Goal: Information Seeking & Learning: Learn about a topic

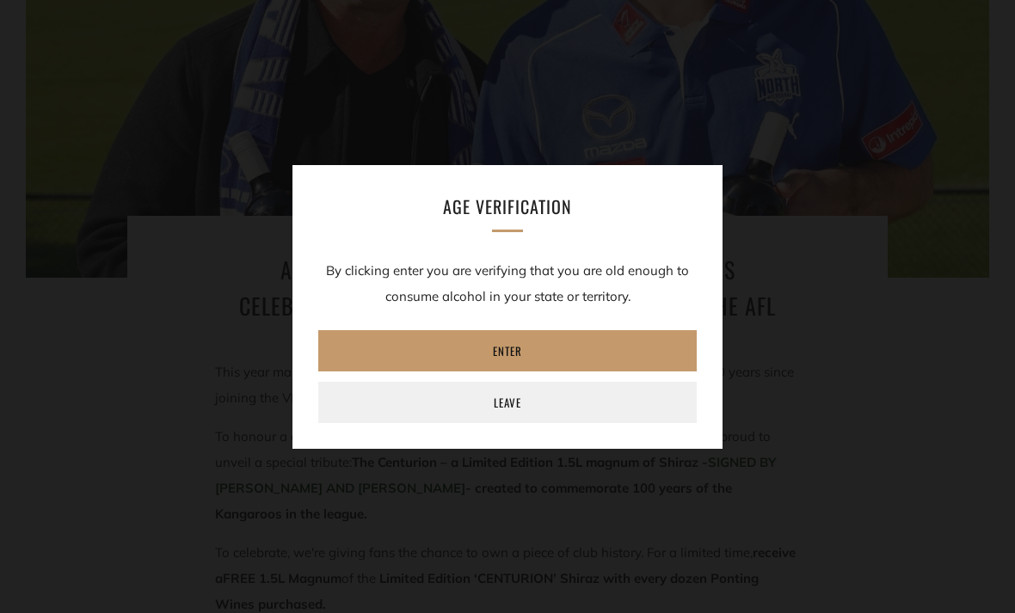
scroll to position [410, 0]
click at [601, 371] on link "Enter" at bounding box center [507, 350] width 378 height 41
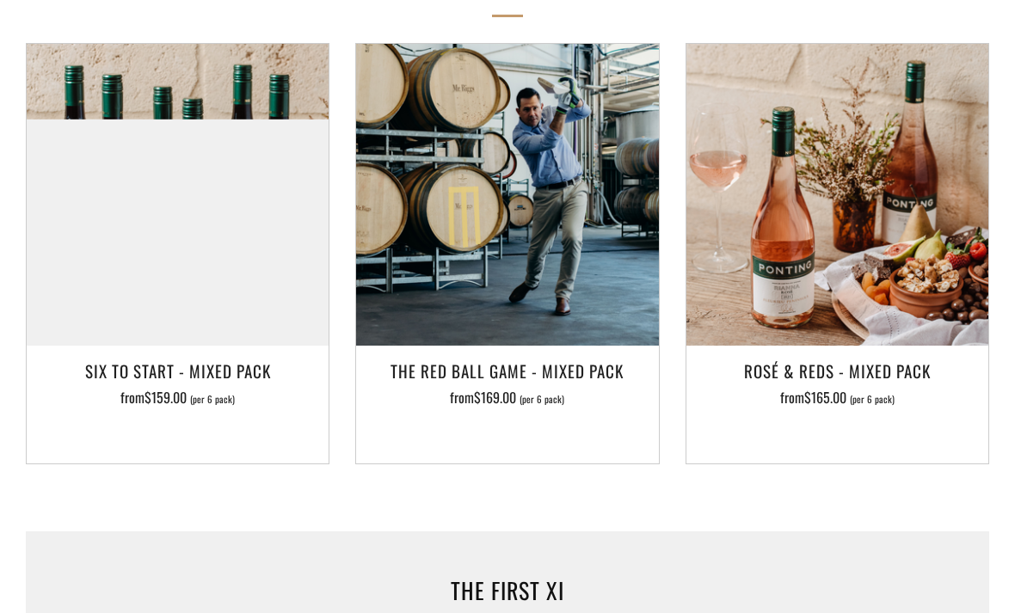
scroll to position [1855, 0]
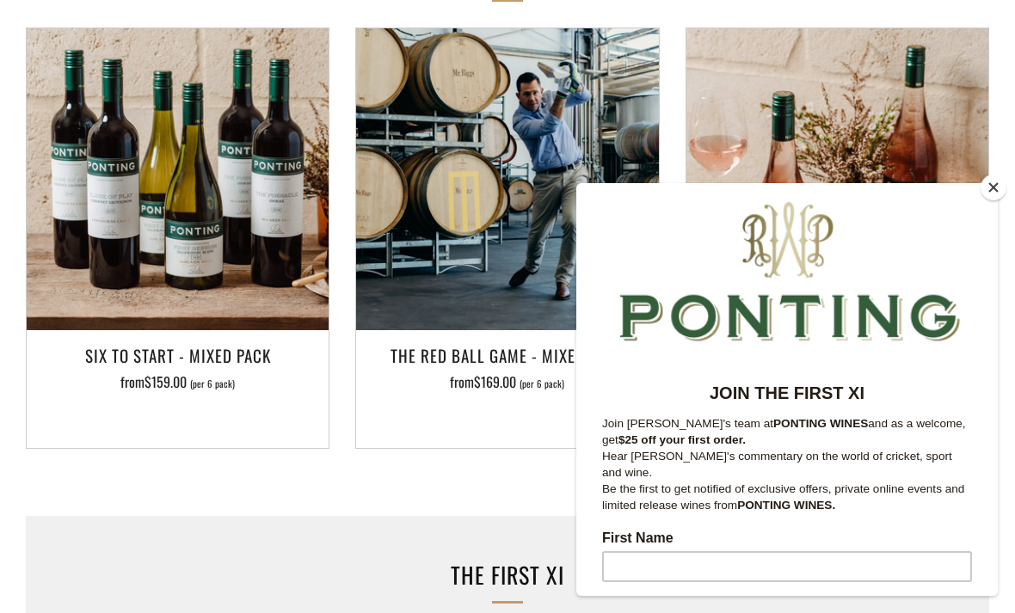
click at [992, 200] on button "Close" at bounding box center [993, 188] width 26 height 26
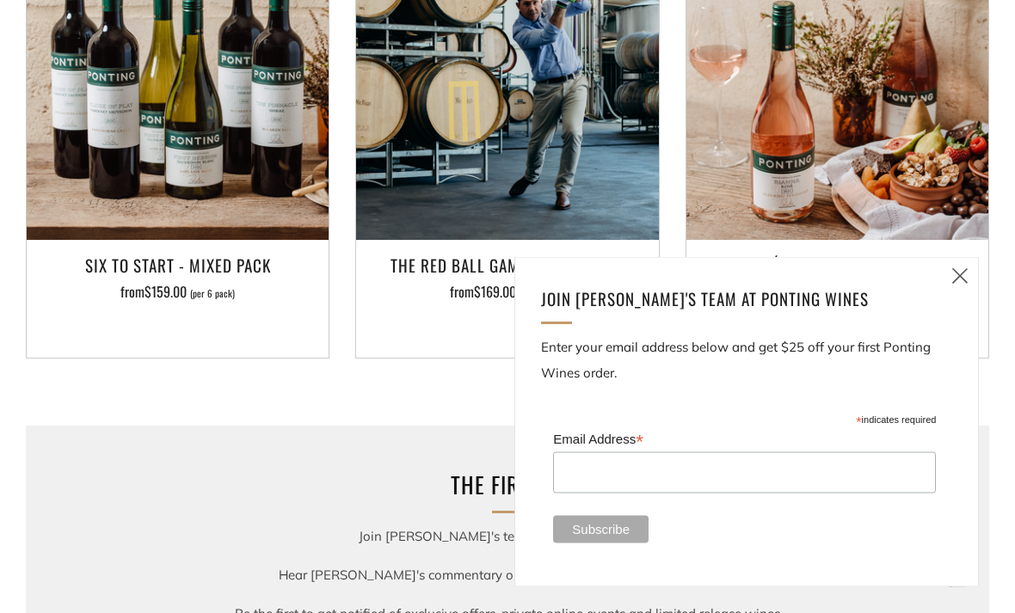
scroll to position [1946, 0]
click at [250, 142] on img at bounding box center [178, 89] width 302 height 302
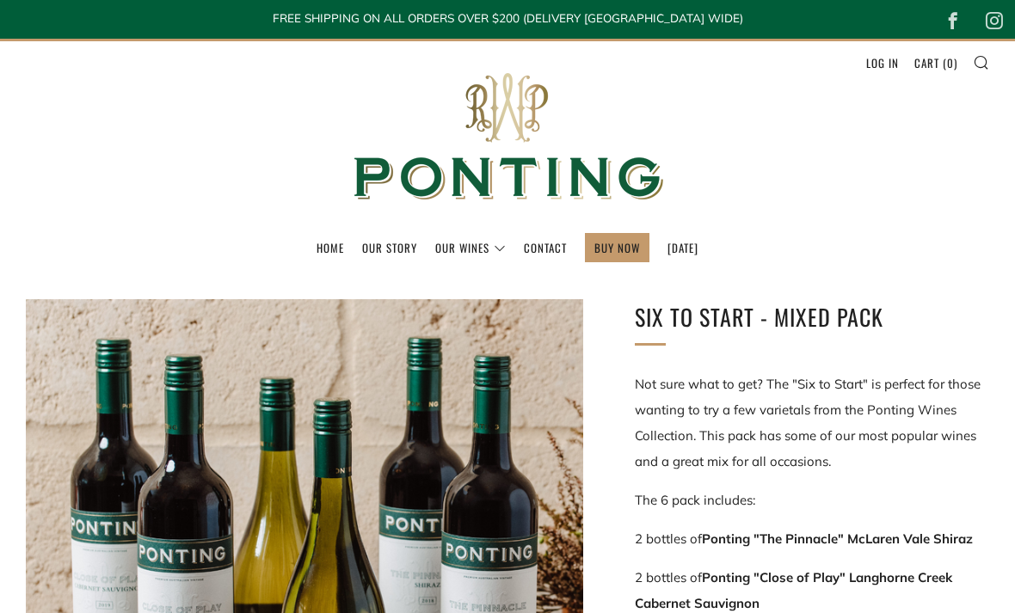
click at [0, 0] on link "News & Reviews" at bounding box center [0, 0] width 0 height 0
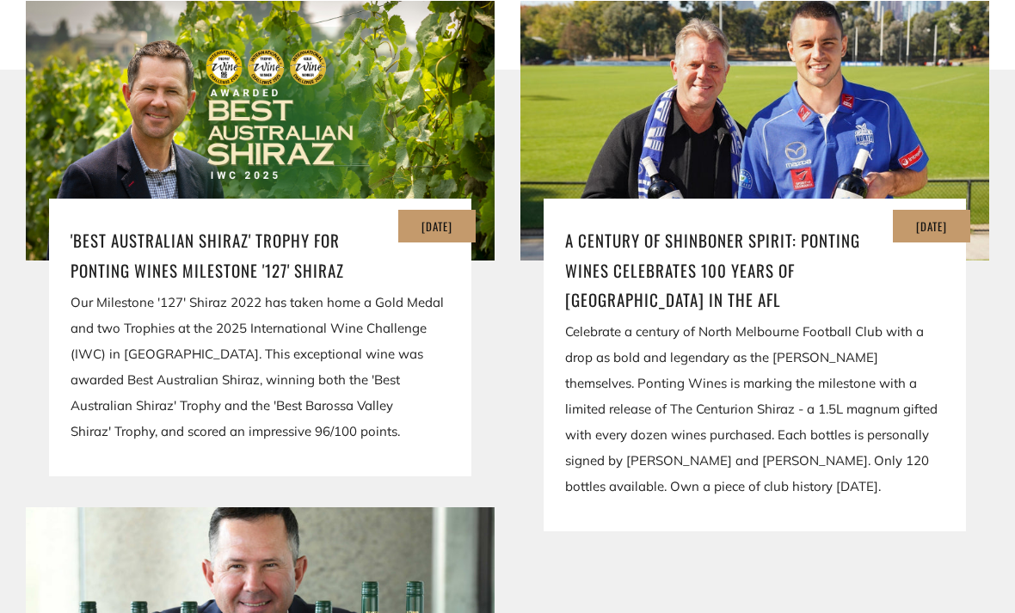
scroll to position [427, 0]
click at [438, 236] on p "01 Aug" at bounding box center [437, 226] width 46 height 22
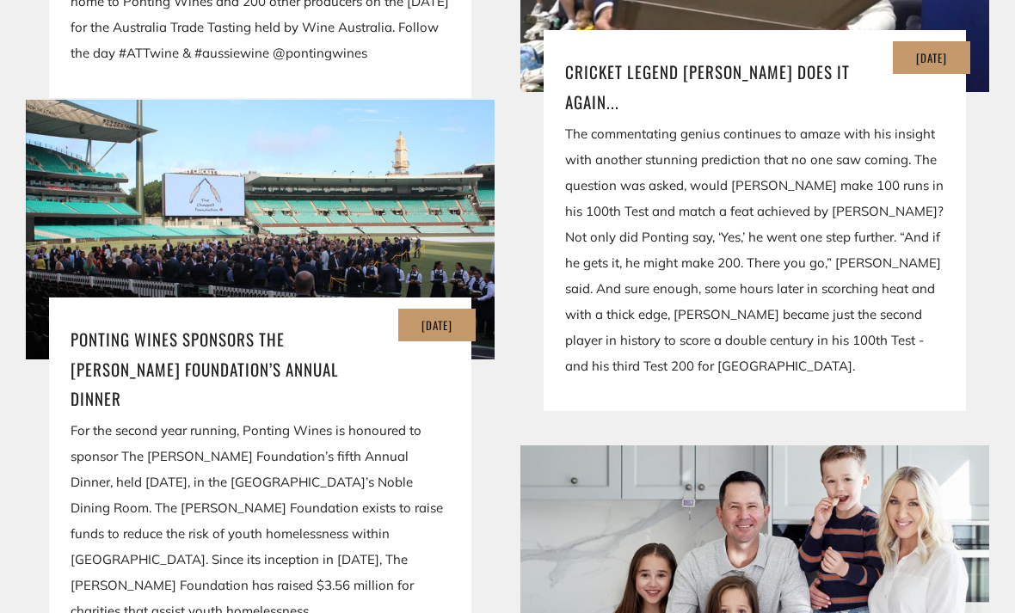
scroll to position [1742, 0]
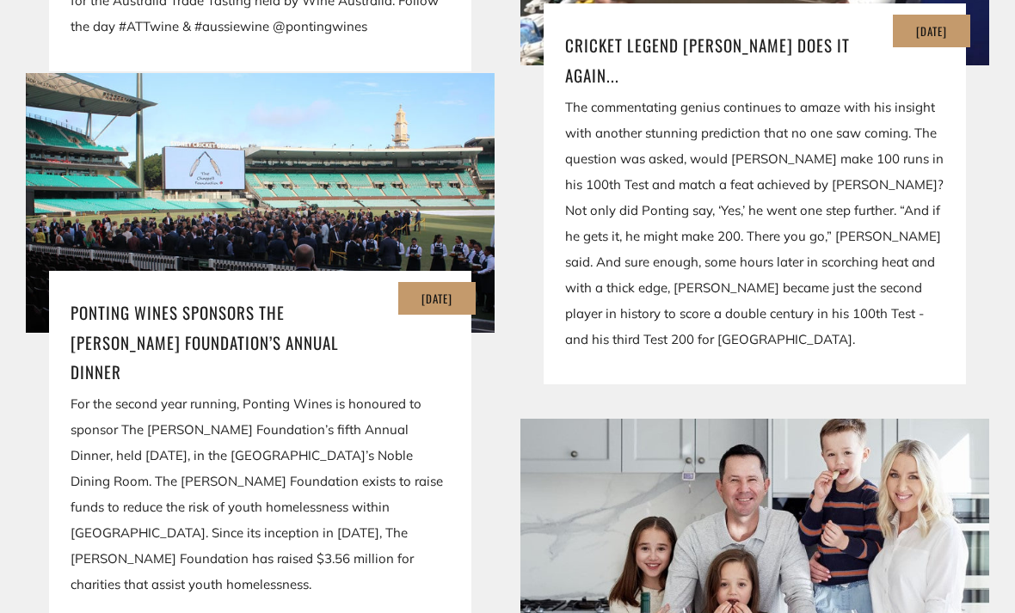
click at [367, 280] on div "12 Jul Ponting Wines Sponsors The Chappell Foundation’s Annual Dinner For the s…" at bounding box center [260, 450] width 422 height 359
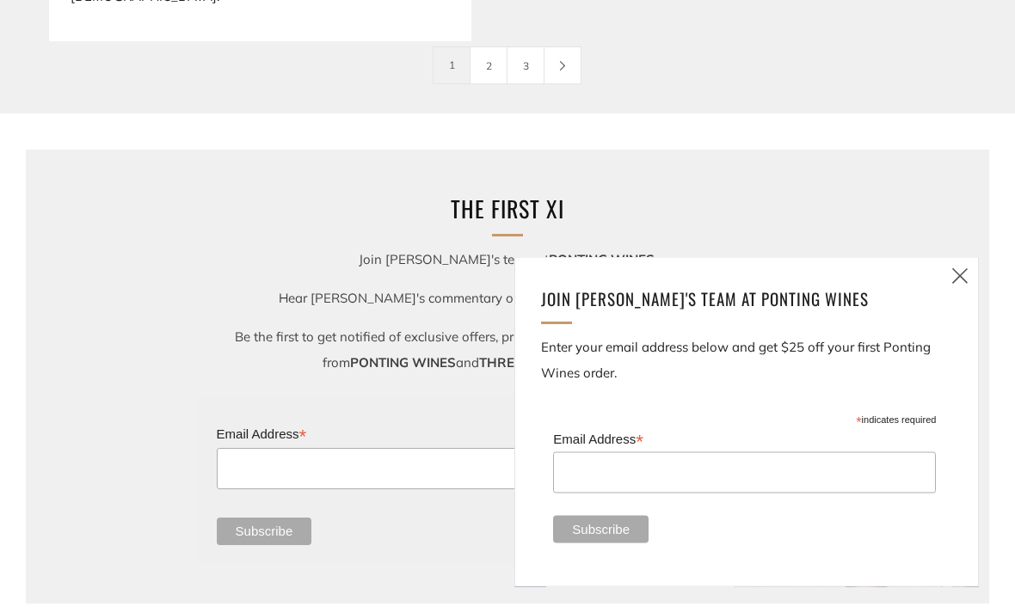
scroll to position [3675, 0]
click at [525, 70] on link "3" at bounding box center [525, 64] width 36 height 36
